Goal: Information Seeking & Learning: Learn about a topic

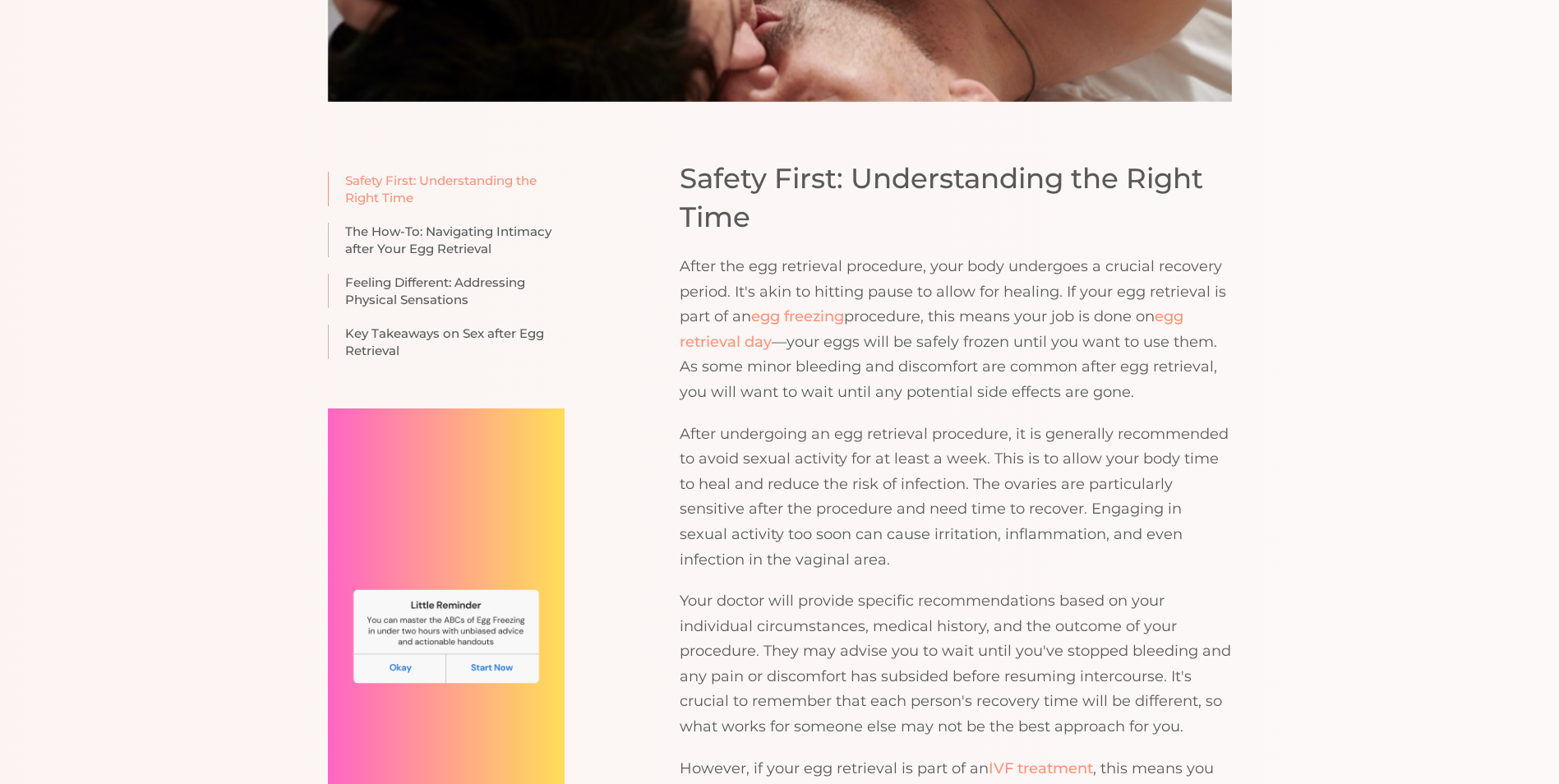
scroll to position [1068, 0]
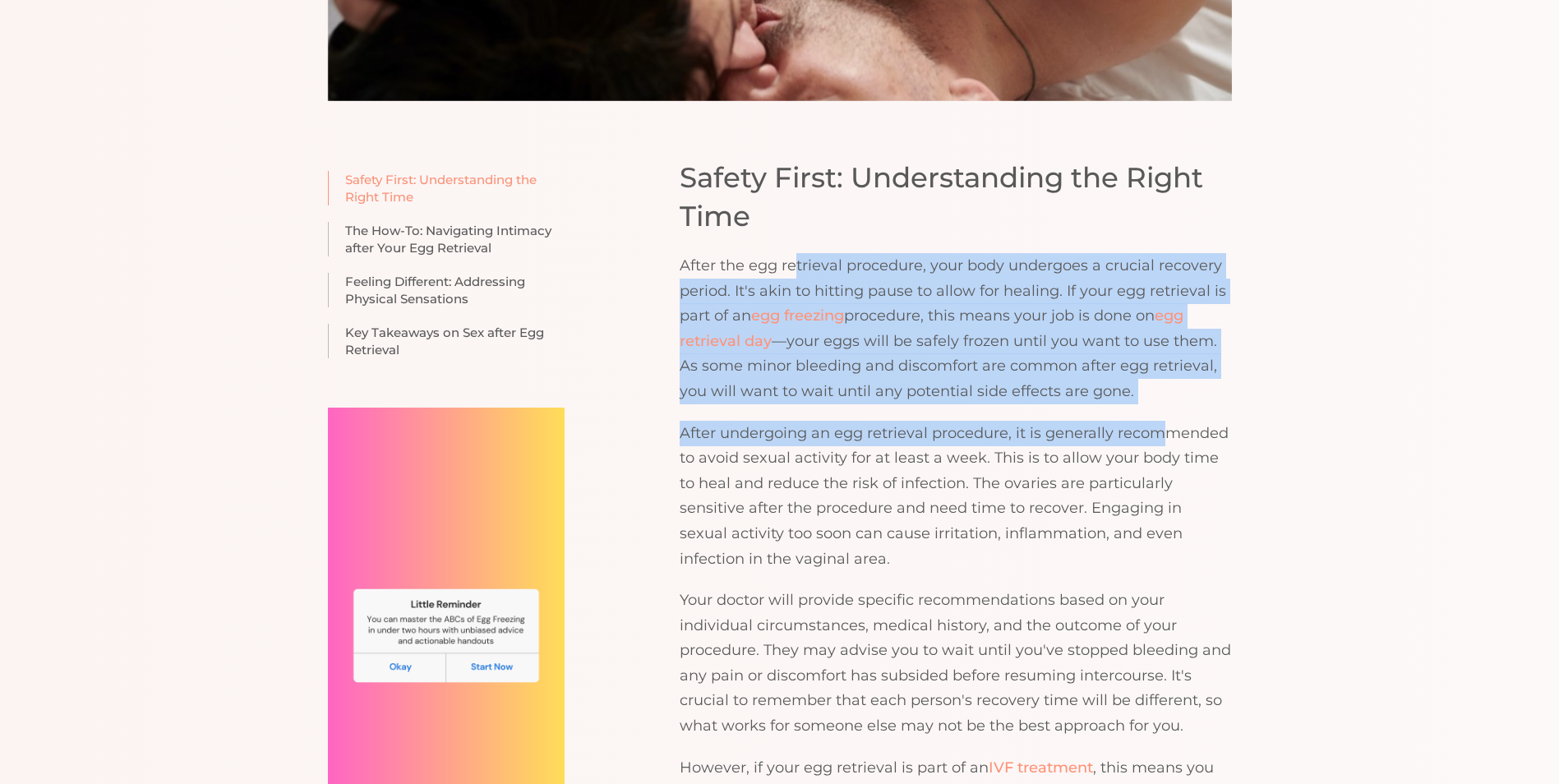
drag, startPoint x: 793, startPoint y: 271, endPoint x: 1171, endPoint y: 435, distance: 412.0
click at [1171, 435] on div "Safety First: Understanding the Right Time After the egg retrieval procedure, y…" at bounding box center [956, 641] width 552 height 964
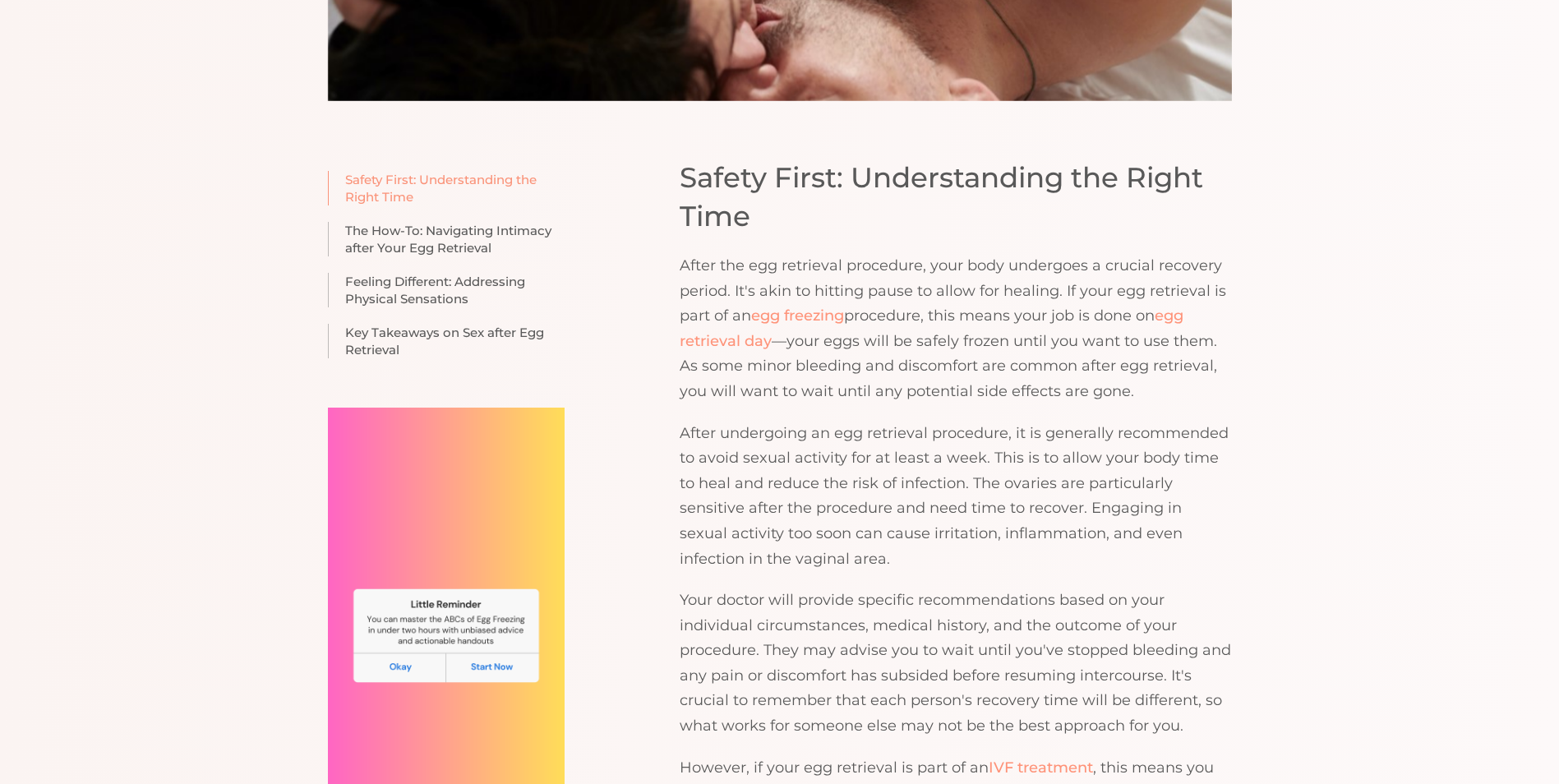
drag, startPoint x: 1171, startPoint y: 435, endPoint x: 1149, endPoint y: 477, distance: 47.4
click at [1149, 477] on p "After undergoing an egg retrieval procedure, it is generally recommended to avo…" at bounding box center [956, 496] width 552 height 152
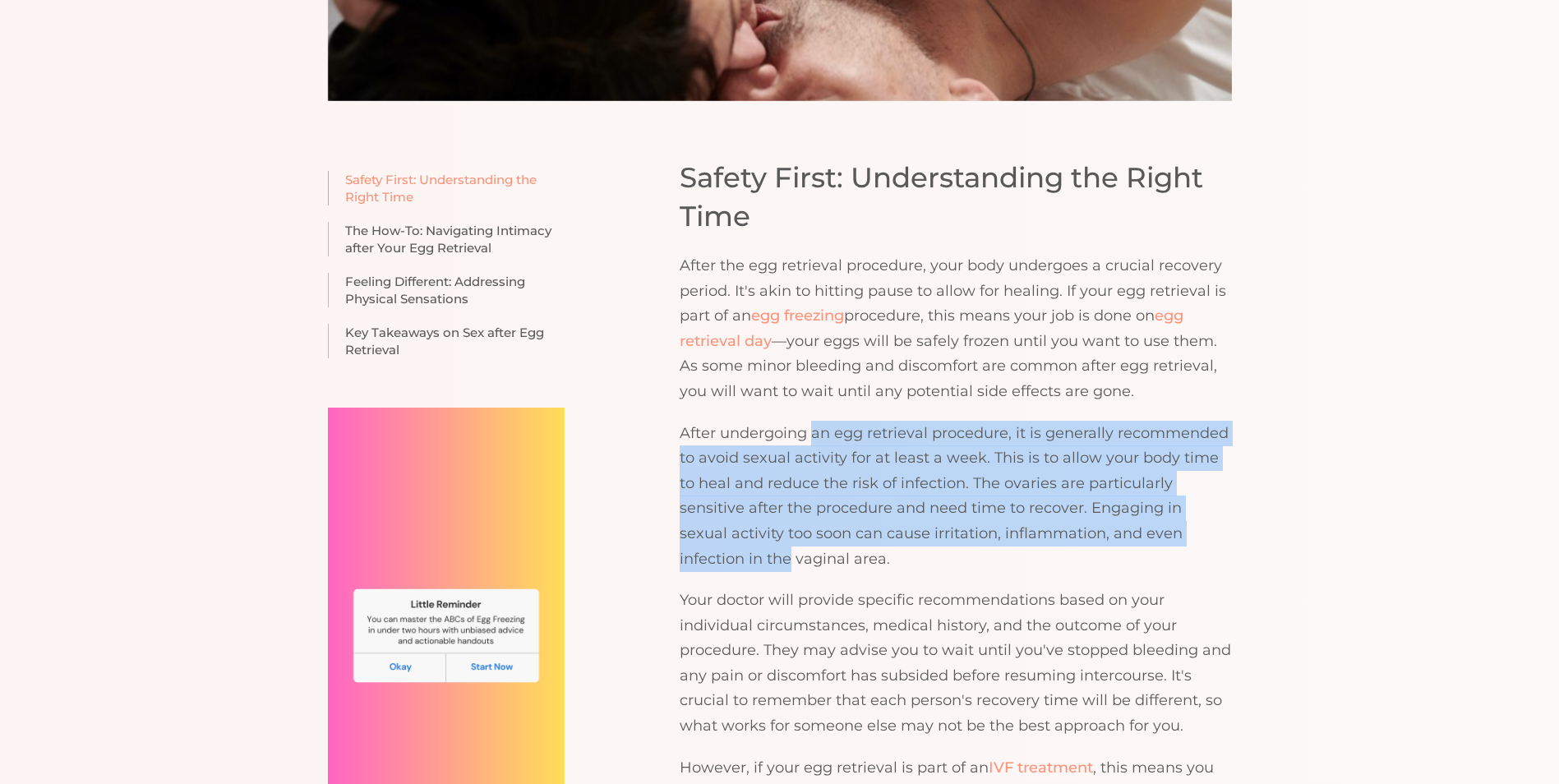
drag, startPoint x: 815, startPoint y: 419, endPoint x: 1209, endPoint y: 538, distance: 411.6
click at [1209, 538] on div "Safety First: Understanding the Right Time After the egg retrieval procedure, y…" at bounding box center [956, 641] width 552 height 964
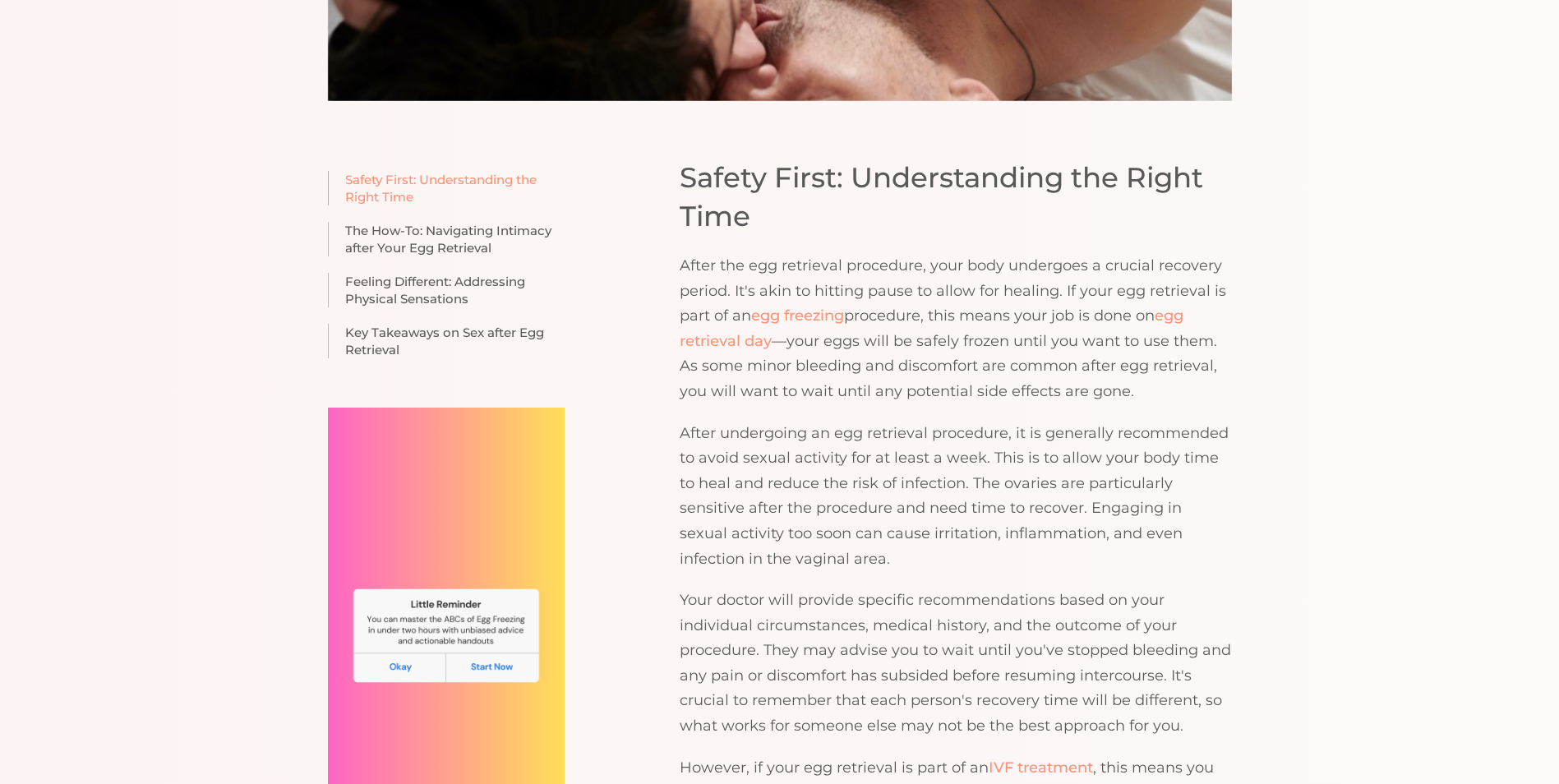
drag, startPoint x: 1209, startPoint y: 538, endPoint x: 1190, endPoint y: 560, distance: 29.1
click at [1190, 560] on p "After undergoing an egg retrieval procedure, it is generally recommended to avo…" at bounding box center [956, 496] width 552 height 152
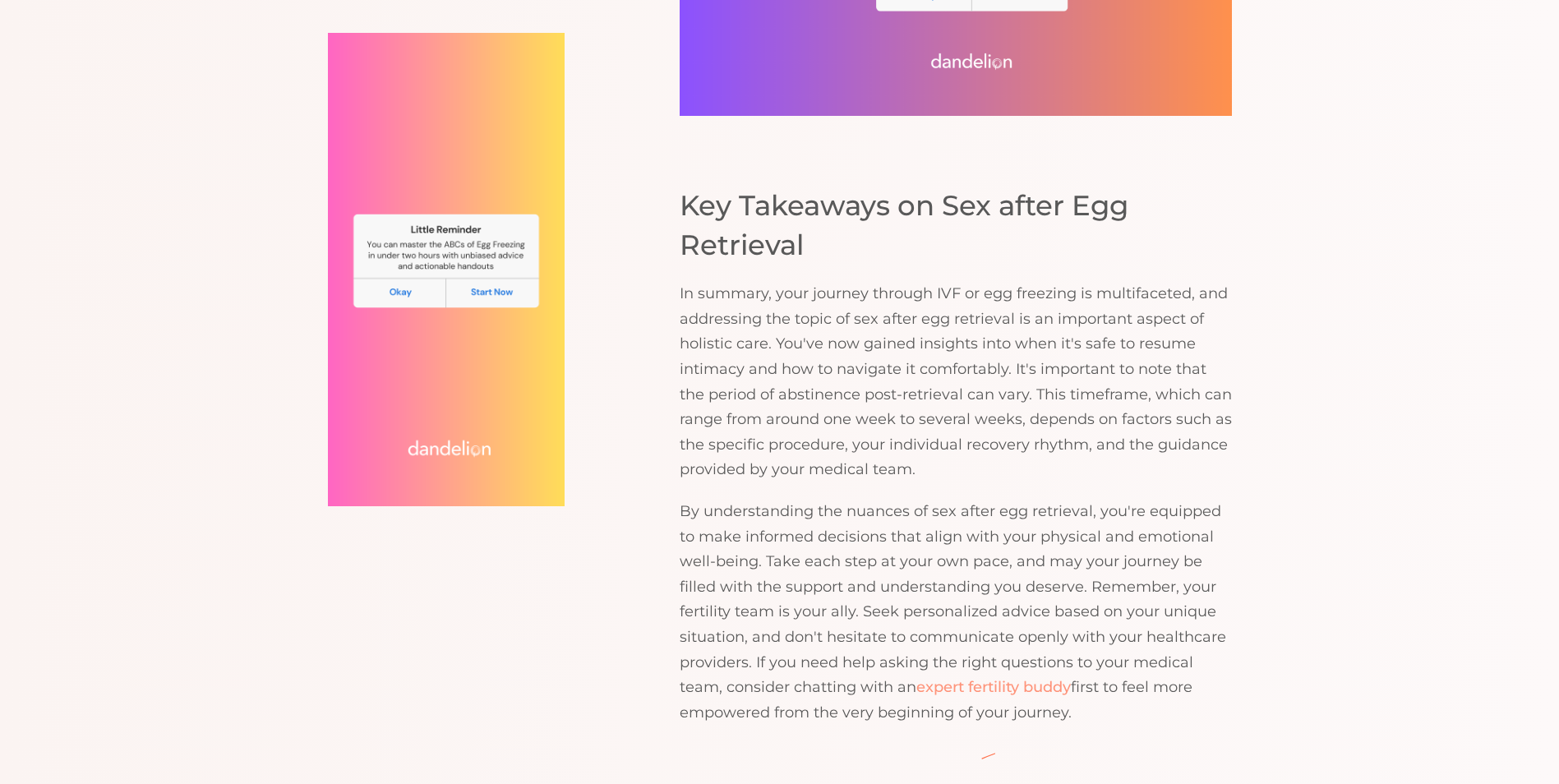
scroll to position [3368, 0]
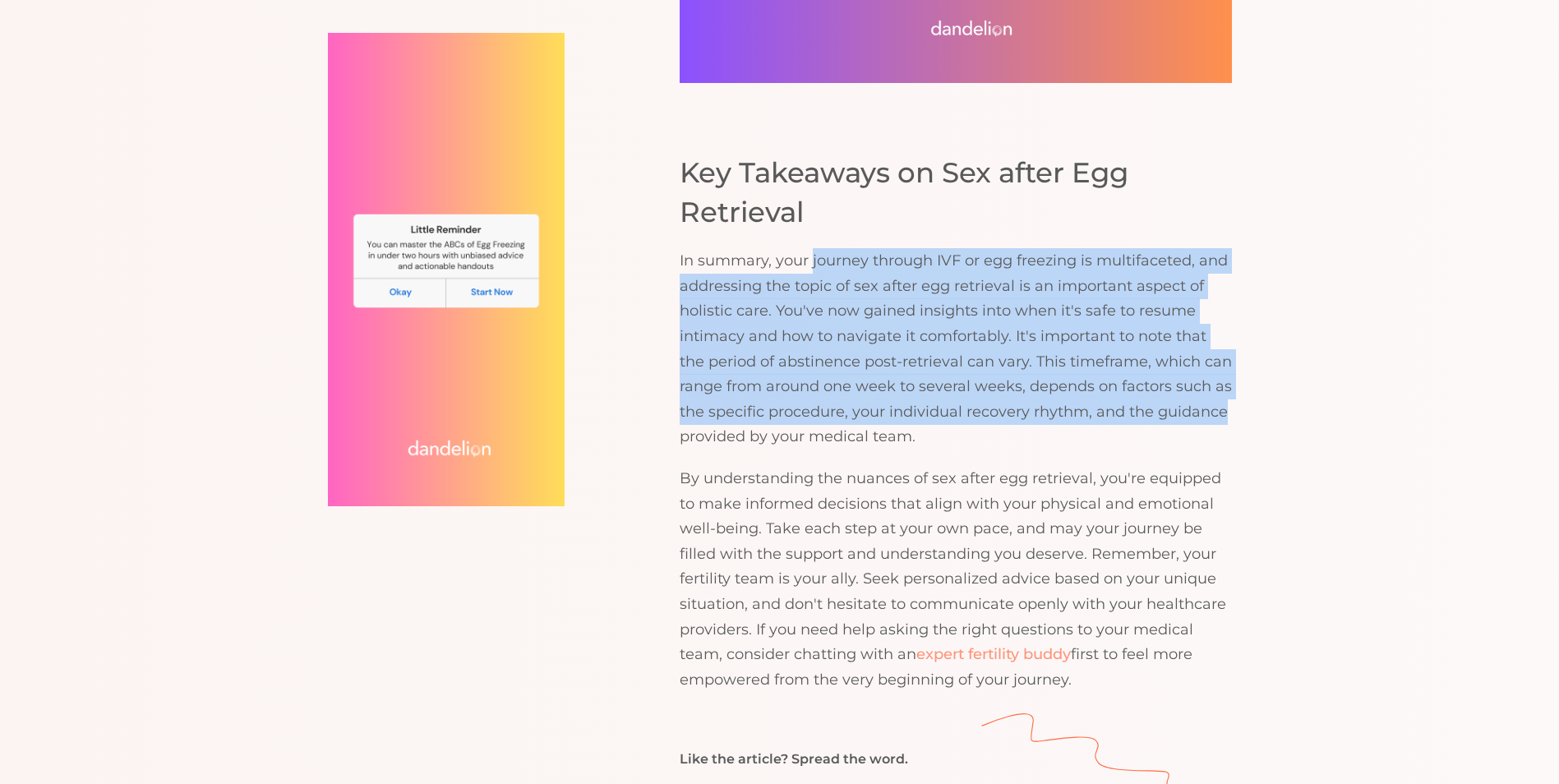
drag, startPoint x: 812, startPoint y: 262, endPoint x: 1254, endPoint y: 402, distance: 463.6
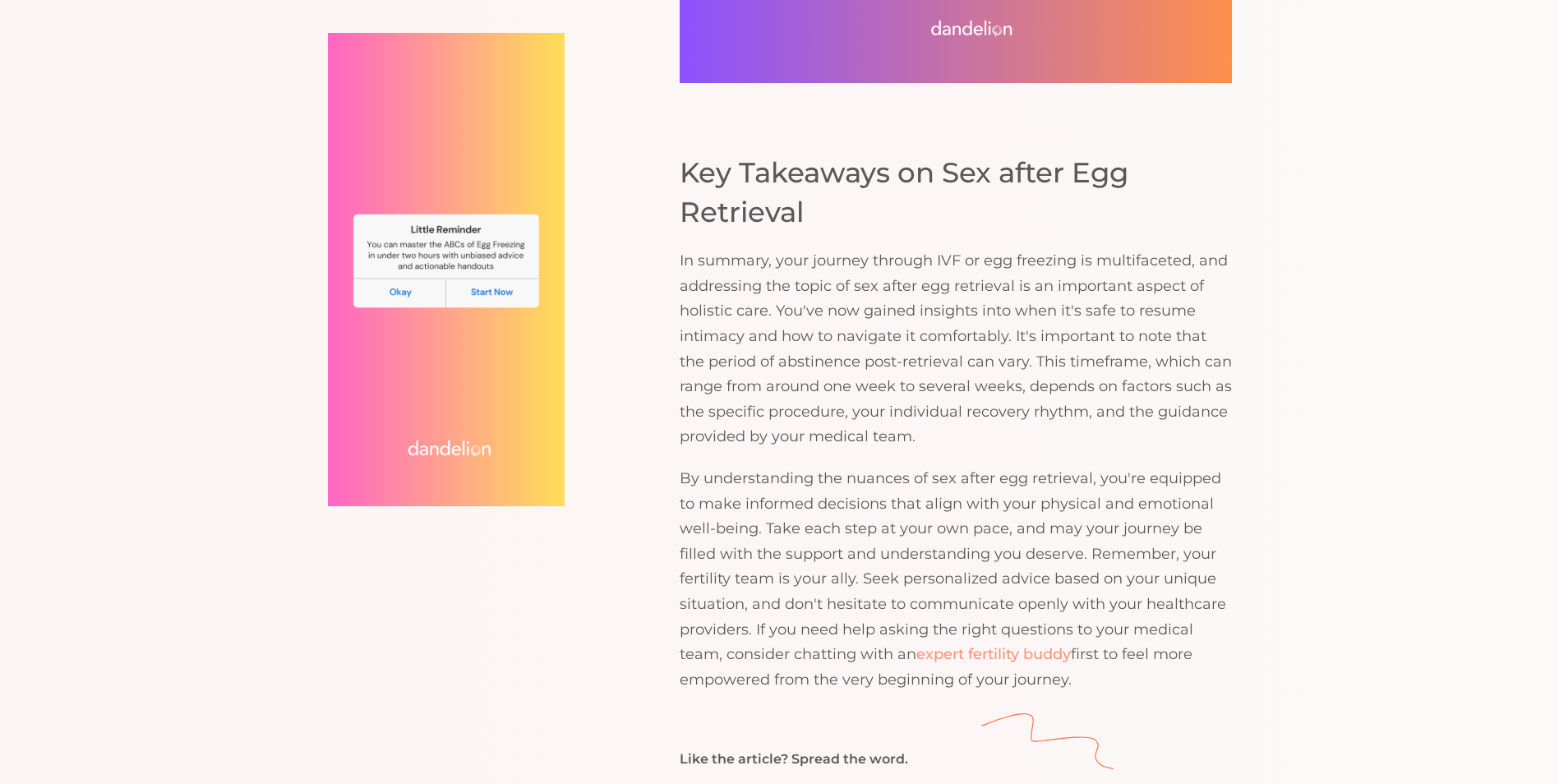
drag, startPoint x: 1254, startPoint y: 402, endPoint x: 1147, endPoint y: 465, distance: 124.2
click at [1147, 466] on p "By understanding the nuances of sex after egg retrieval, you're equipped to mak…" at bounding box center [956, 578] width 552 height 226
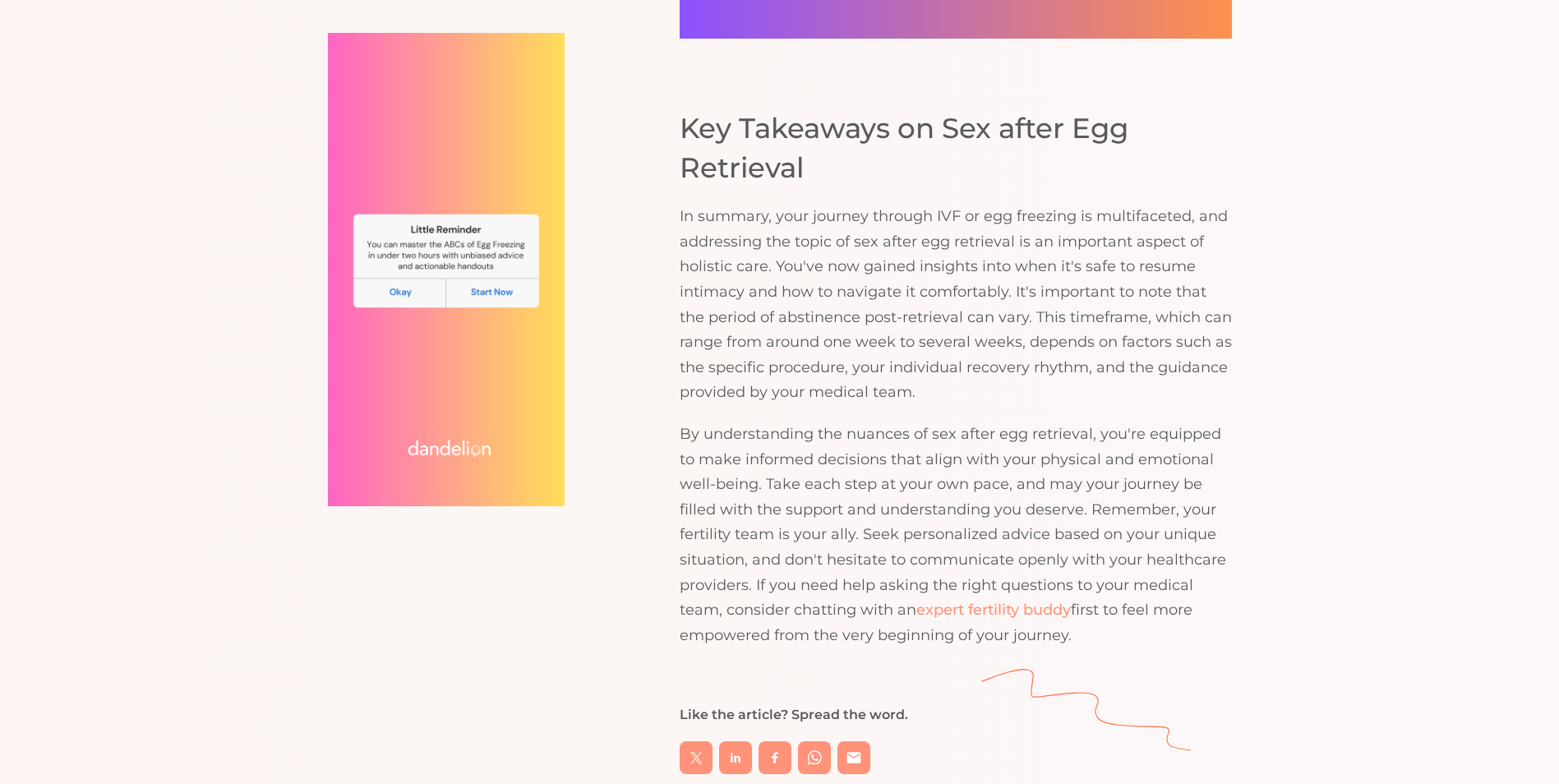
scroll to position [3450, 0]
